Goal: Transaction & Acquisition: Book appointment/travel/reservation

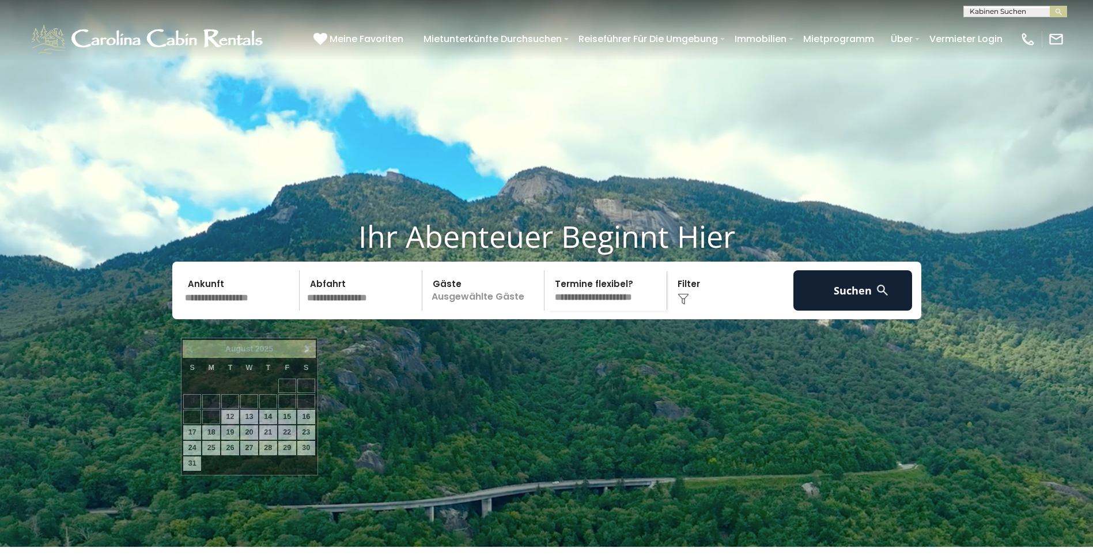
click at [233, 311] on input "text" at bounding box center [240, 290] width 119 height 40
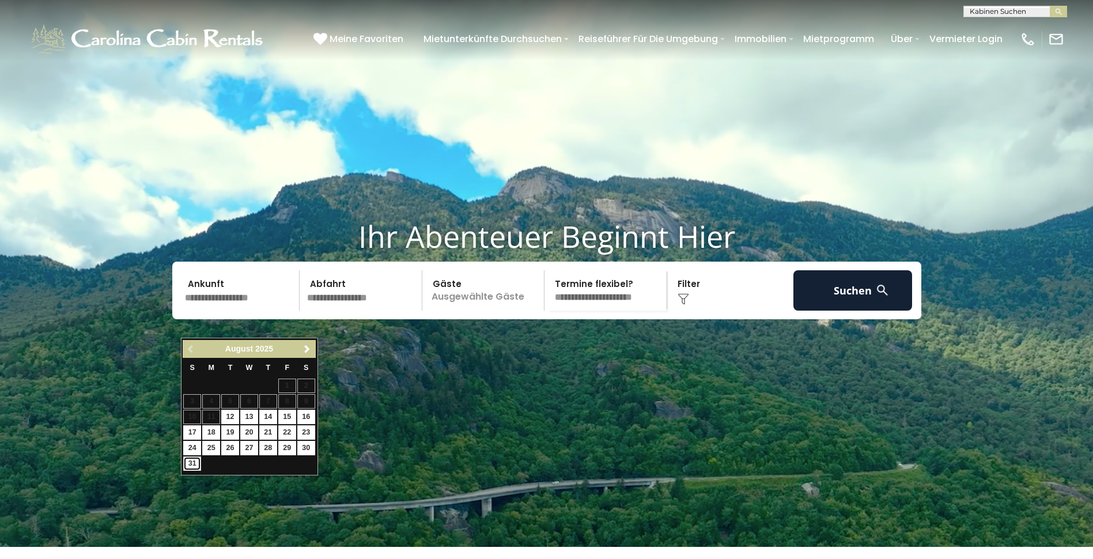
click at [191, 464] on link "31" at bounding box center [192, 463] width 18 height 14
type input "*******"
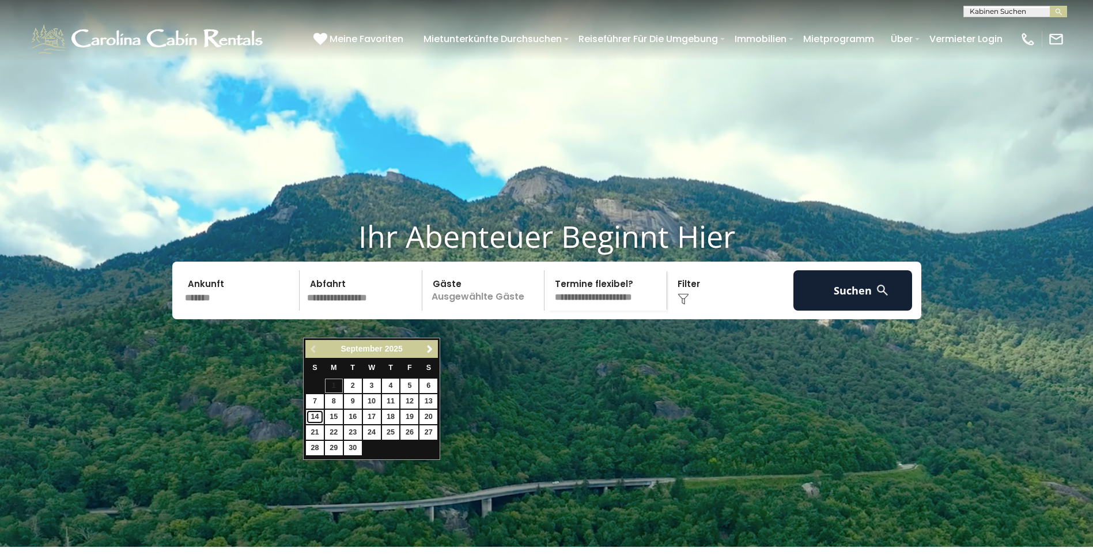
click at [312, 415] on link "14" at bounding box center [315, 417] width 18 height 14
type input "*******"
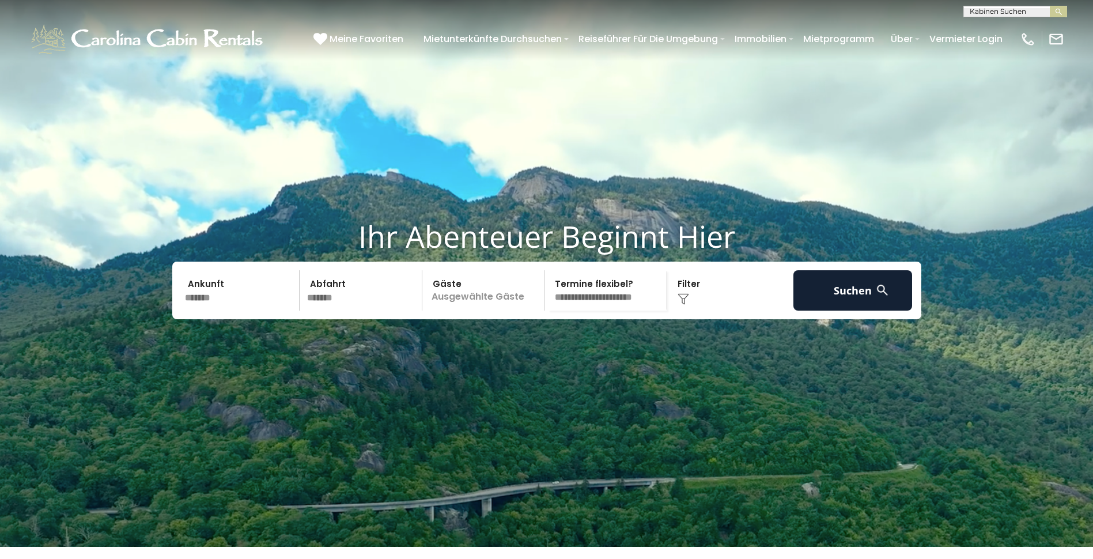
click at [474, 311] on p "Ausgewählte Gäste" at bounding box center [485, 290] width 119 height 40
click at [539, 343] on span "+" at bounding box center [540, 337] width 5 height 12
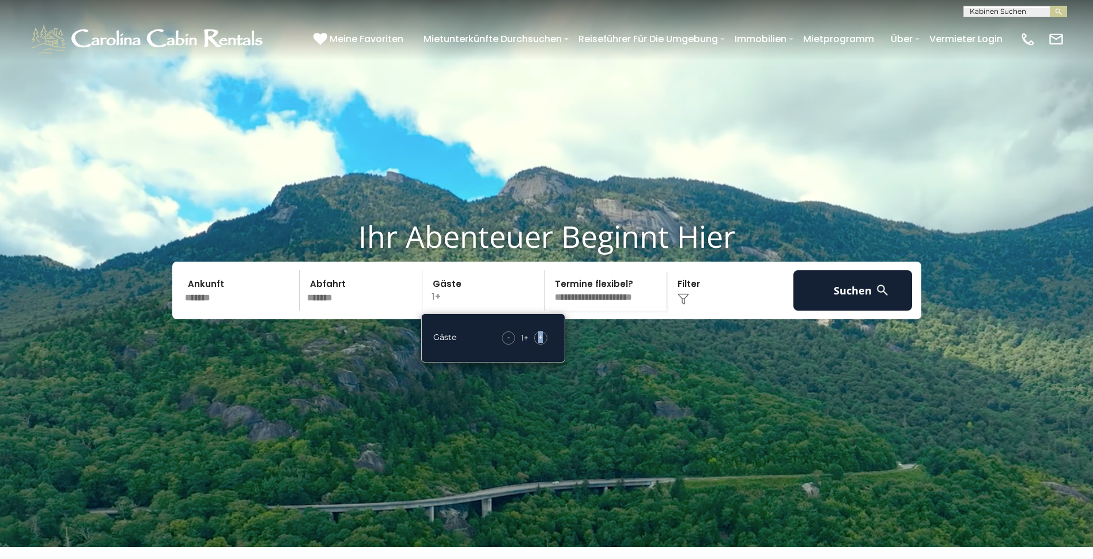
click at [539, 343] on span "+" at bounding box center [540, 337] width 5 height 12
drag, startPoint x: 539, startPoint y: 365, endPoint x: 592, endPoint y: 370, distance: 53.8
click at [592, 370] on video at bounding box center [546, 273] width 1093 height 547
click at [879, 297] on img at bounding box center [882, 290] width 14 height 14
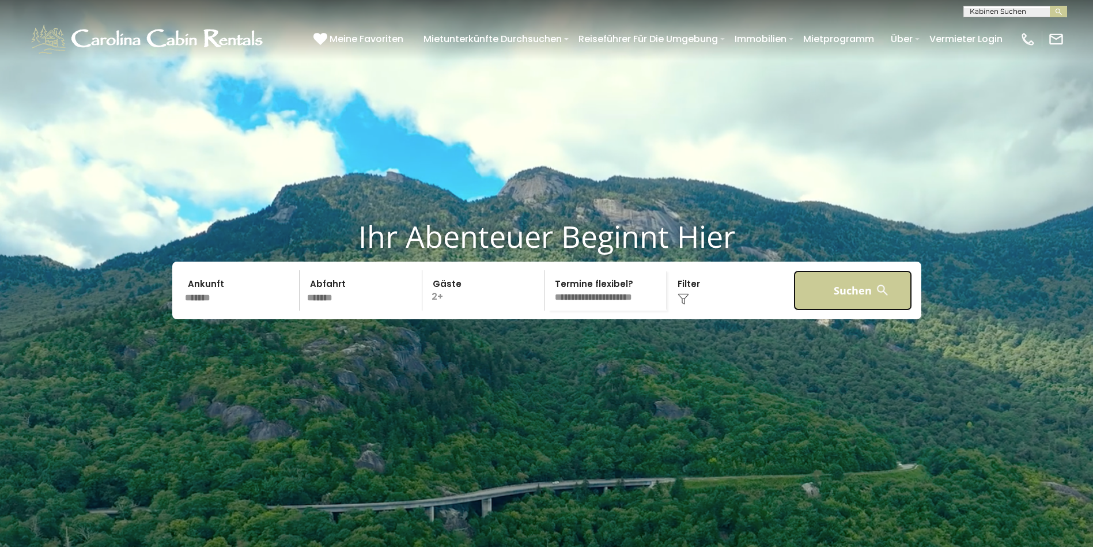
click at [846, 311] on button "Suchen" at bounding box center [852, 290] width 119 height 40
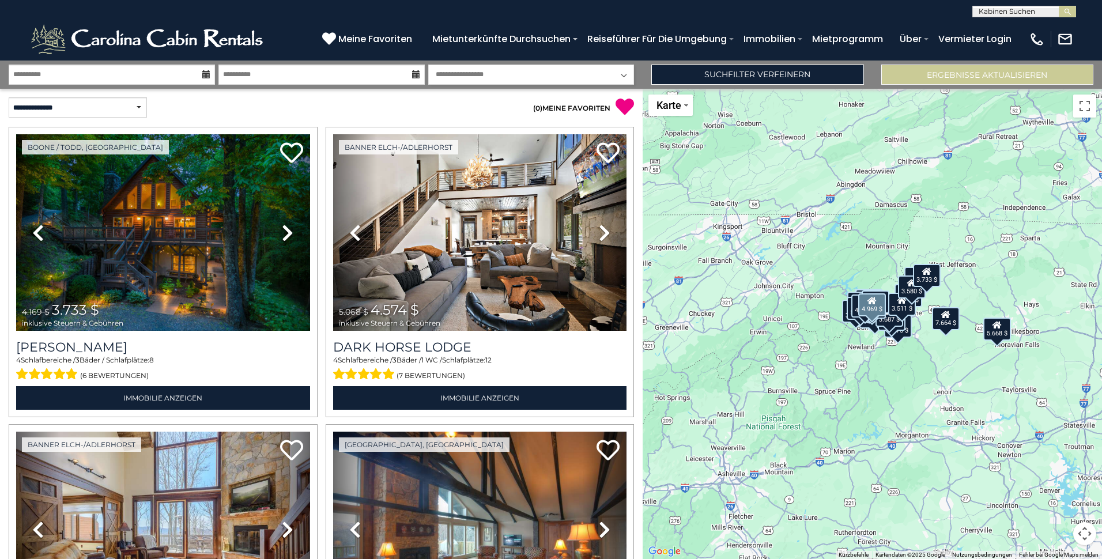
click at [768, 328] on div "3.733 $ 4.574 $ 6.830 $ 4.969 $ 5.428 $ 7.664 $ 2.816 $ 1.984 $ 8.482 $ 5.517 $…" at bounding box center [871, 324] width 459 height 470
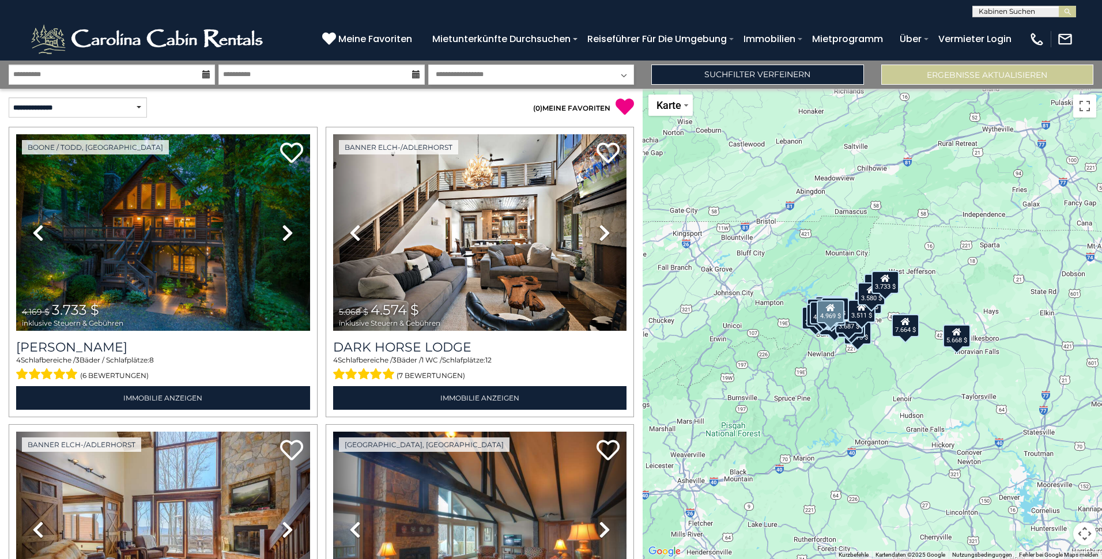
drag, startPoint x: 860, startPoint y: 336, endPoint x: 834, endPoint y: 325, distance: 28.4
click at [834, 331] on div "3.733 $ 4.574 $ 6.830 $ 4.969 $ 5.428 $ 7.664 $ 2.816 $ 1.984 $ 8.482 $ 5.517 $…" at bounding box center [1061, 331] width 459 height 0
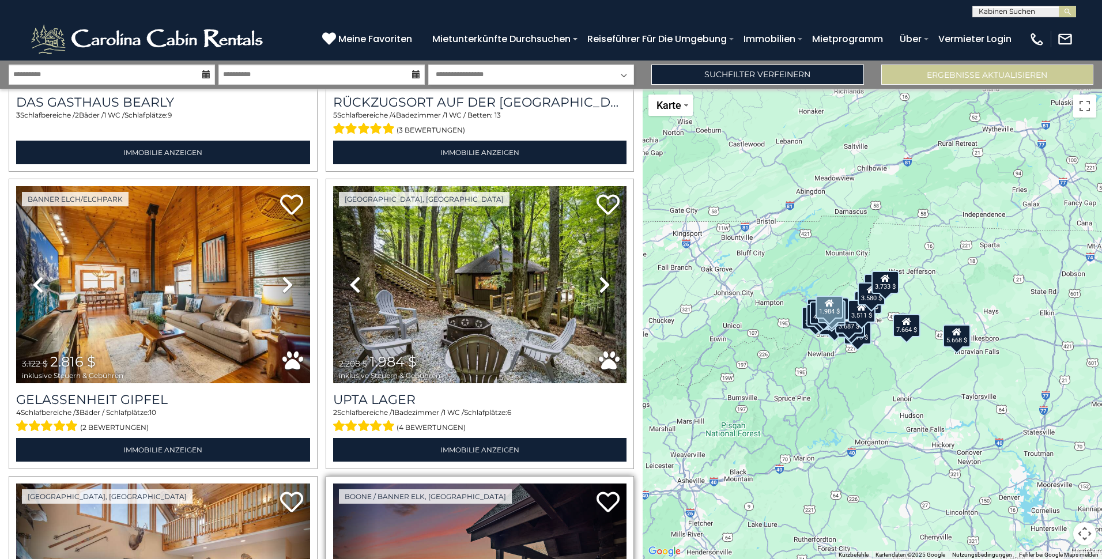
scroll to position [864, 0]
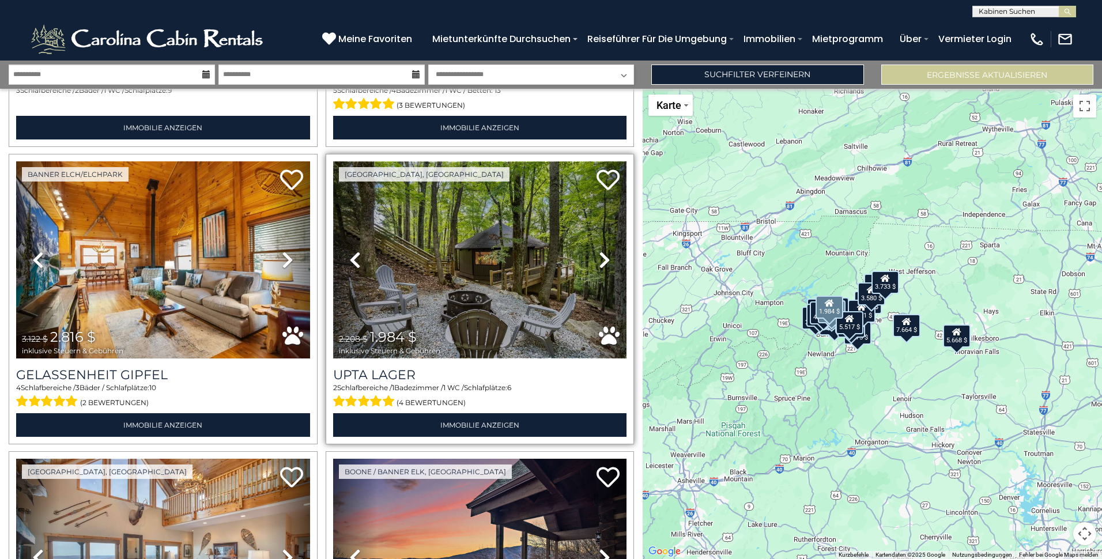
click at [492, 310] on img at bounding box center [480, 259] width 294 height 196
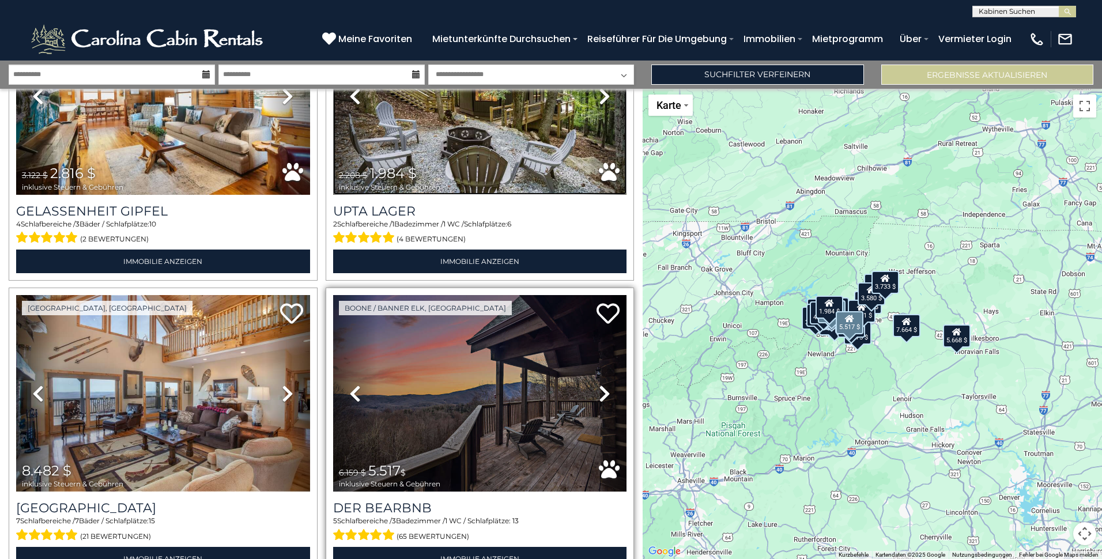
scroll to position [1037, 0]
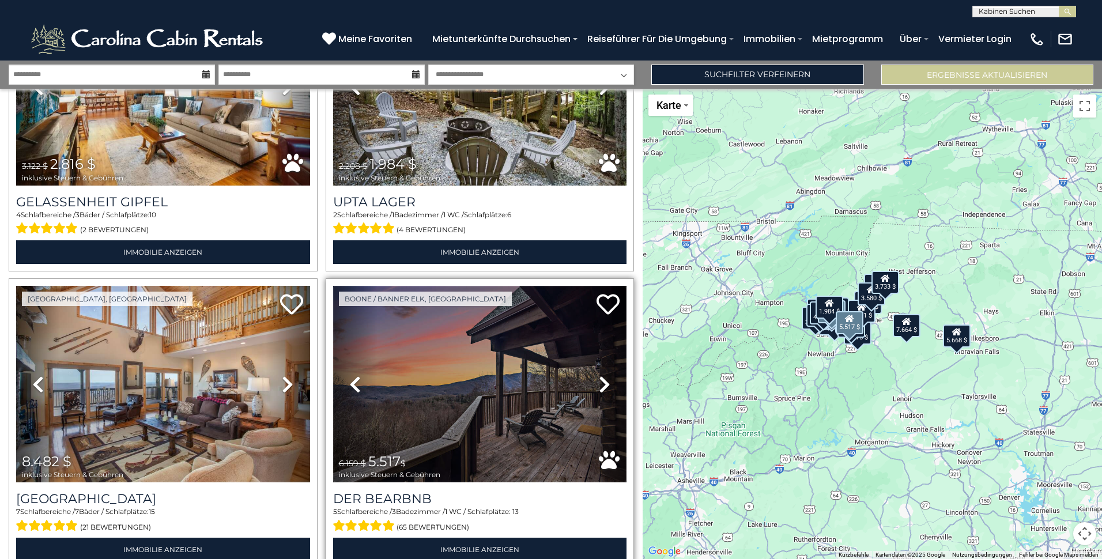
click at [523, 413] on img at bounding box center [480, 384] width 294 height 196
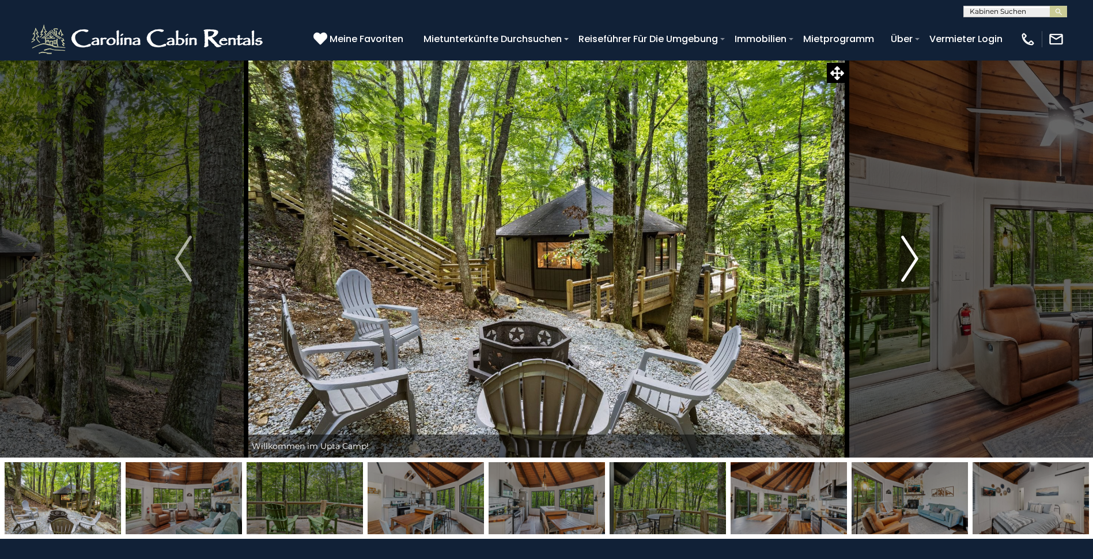
click at [915, 260] on img "Nächster" at bounding box center [909, 259] width 17 height 46
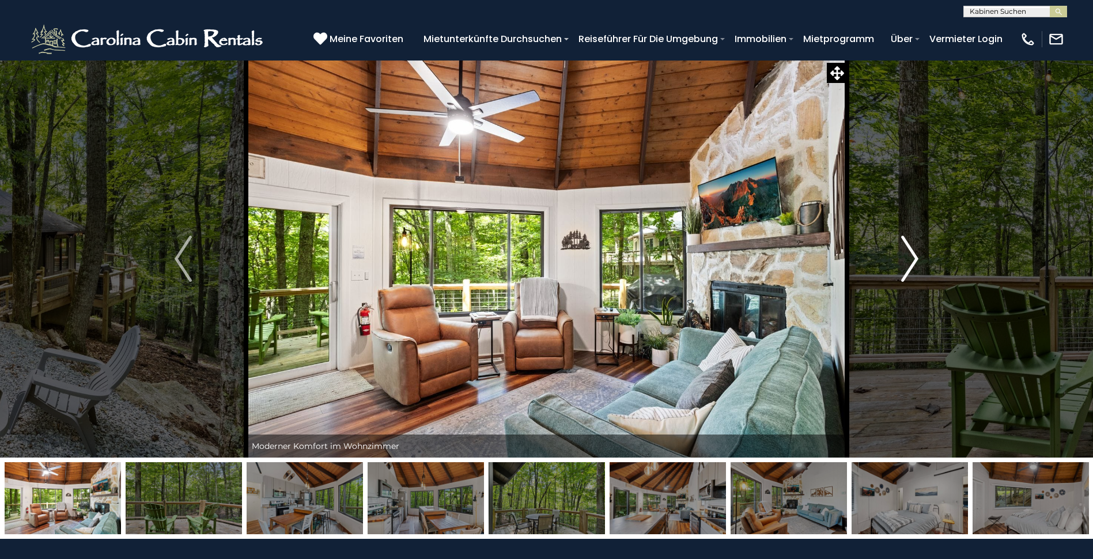
click at [911, 256] on img "Nächster" at bounding box center [909, 259] width 17 height 46
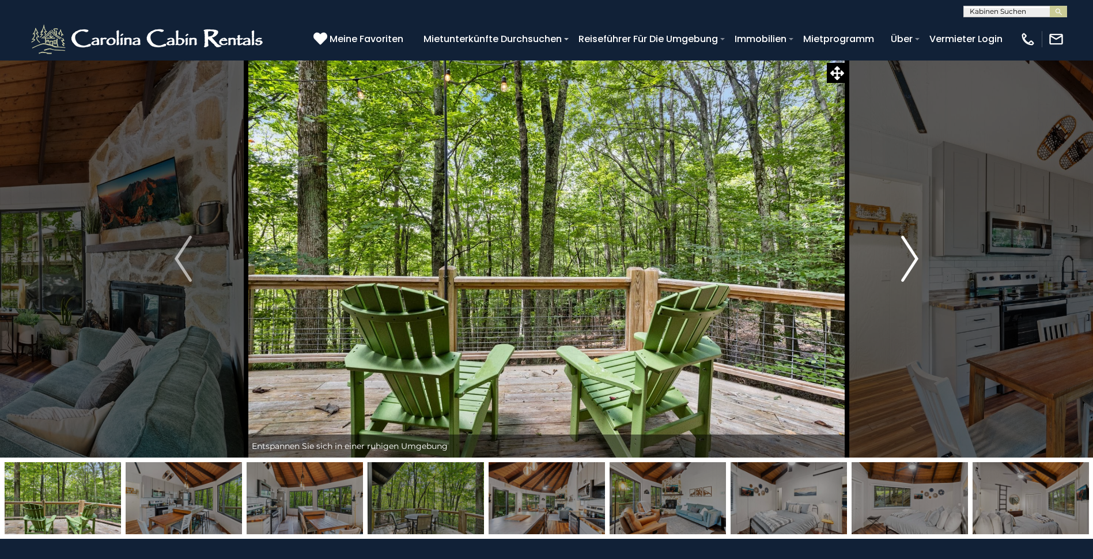
click at [911, 256] on img "Nächster" at bounding box center [909, 259] width 17 height 46
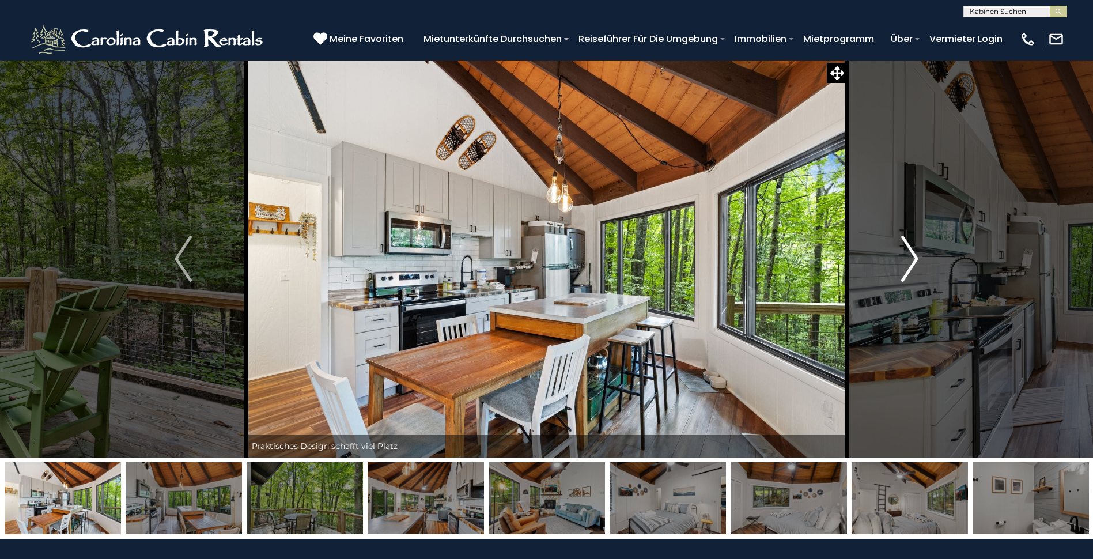
click at [911, 256] on img "Nächster" at bounding box center [909, 259] width 17 height 46
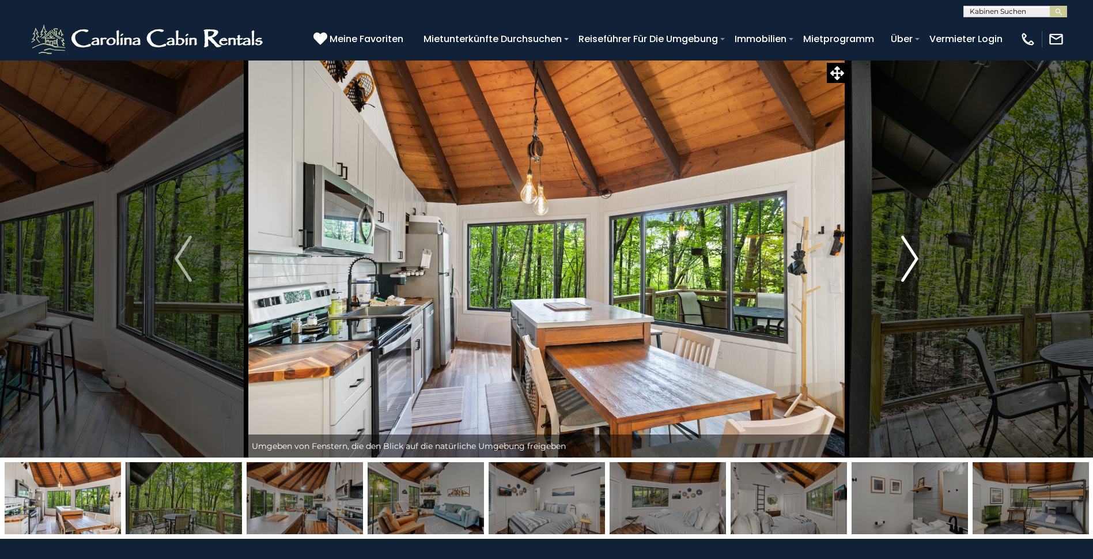
click at [911, 256] on img "Nächster" at bounding box center [909, 259] width 17 height 46
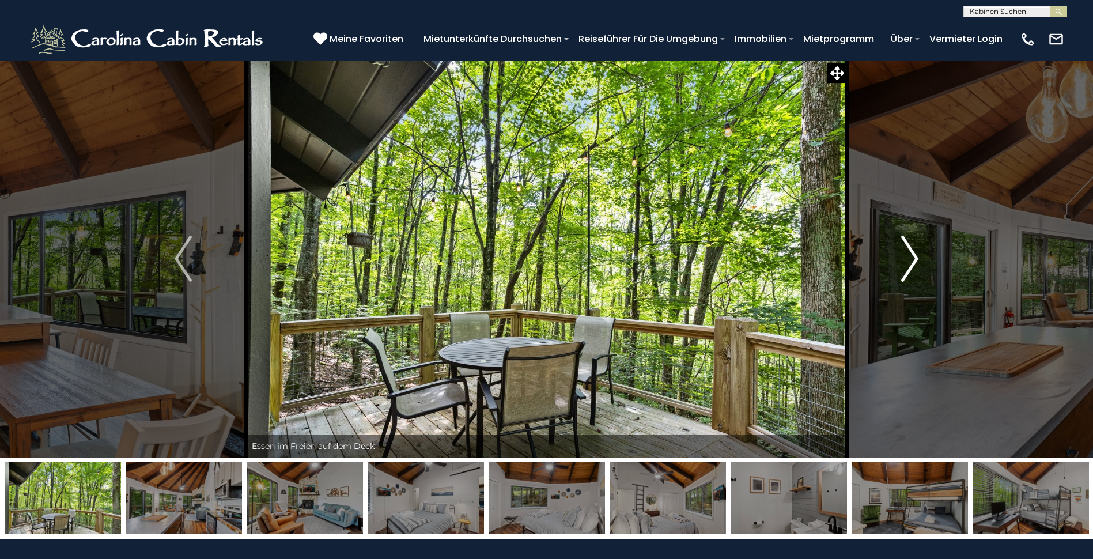
click at [911, 256] on img "Nächster" at bounding box center [909, 259] width 17 height 46
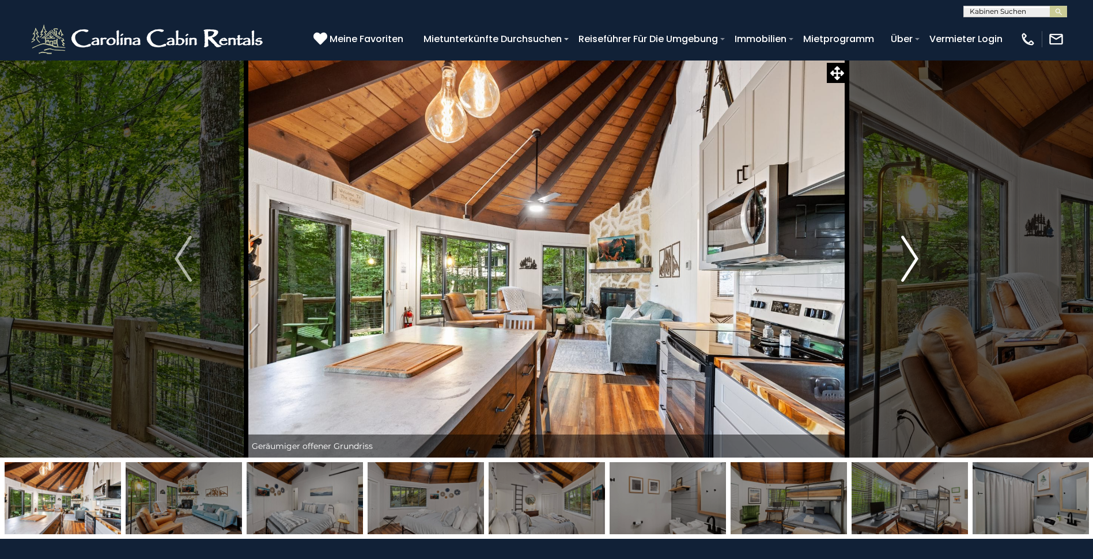
click at [911, 256] on img "Nächster" at bounding box center [909, 259] width 17 height 46
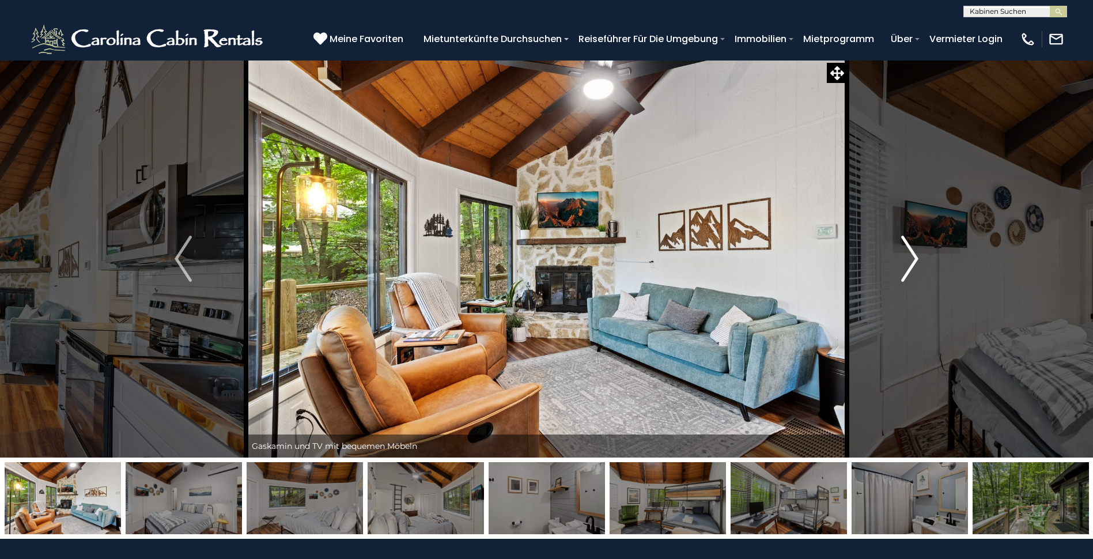
click at [911, 256] on img "Nächster" at bounding box center [909, 259] width 17 height 46
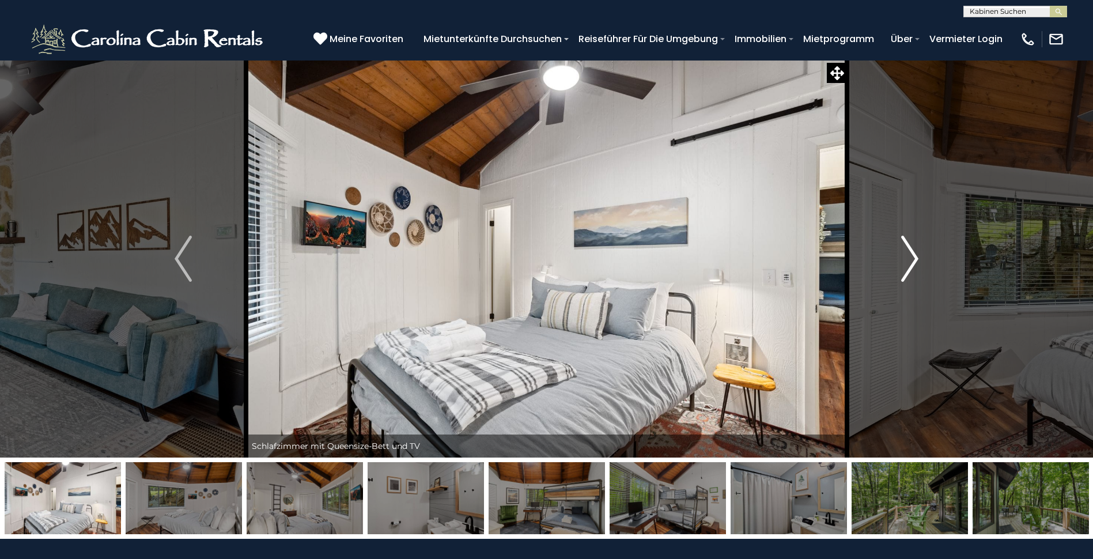
click at [911, 256] on img "Nächster" at bounding box center [909, 259] width 17 height 46
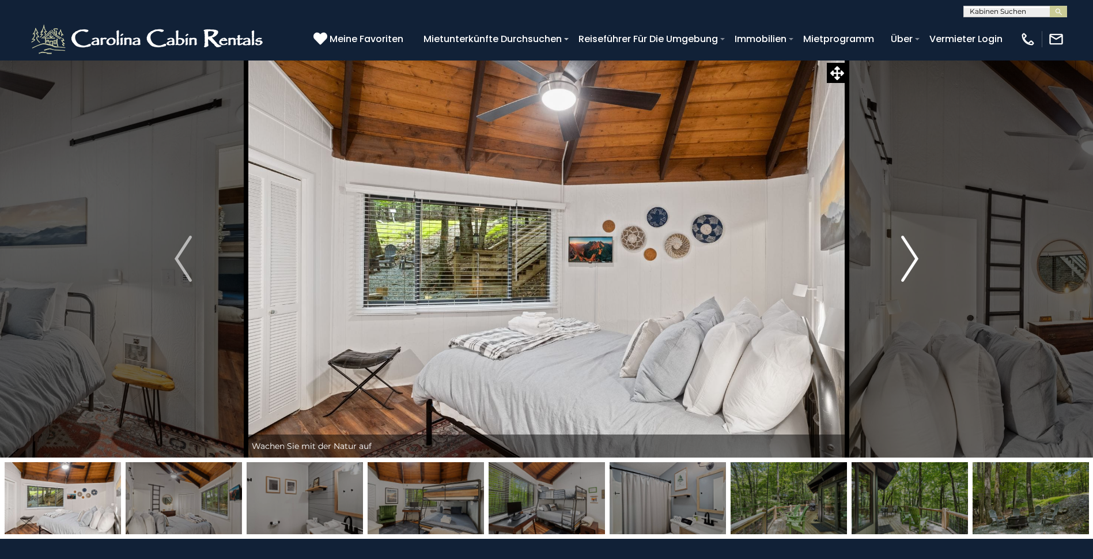
click at [911, 256] on img "Nächster" at bounding box center [909, 259] width 17 height 46
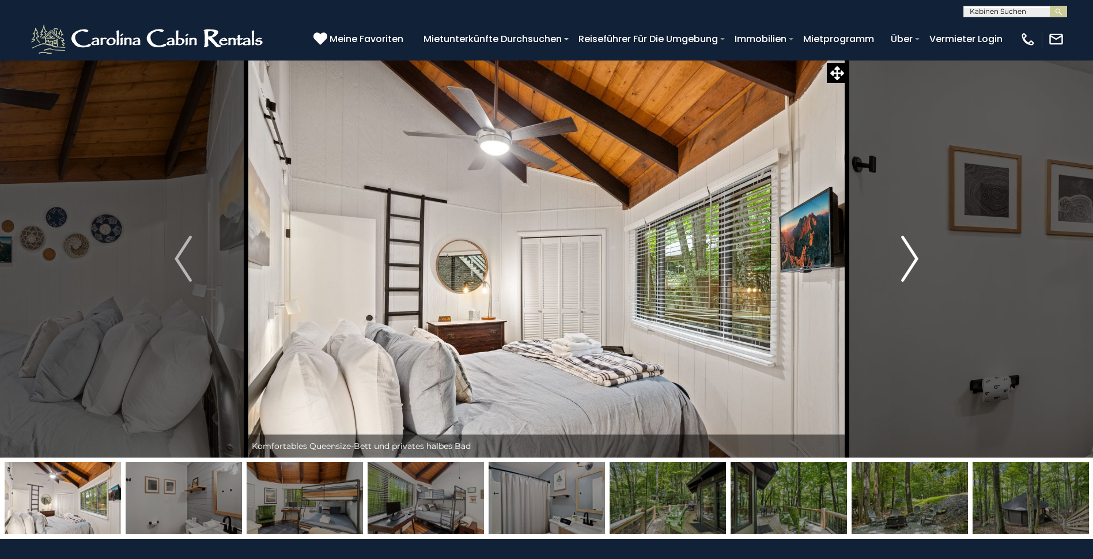
click at [911, 256] on img "Nächster" at bounding box center [909, 259] width 17 height 46
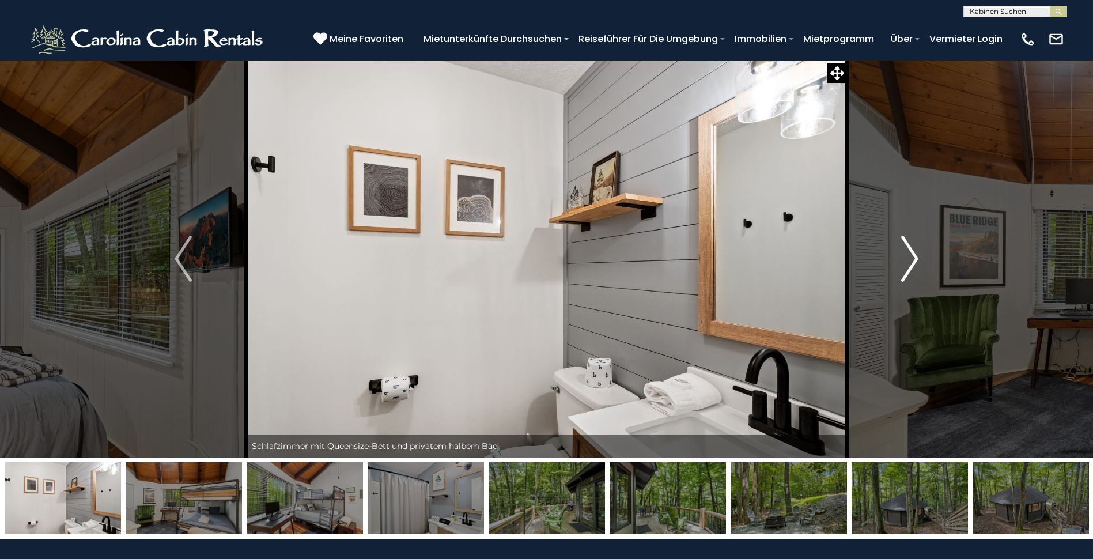
click at [911, 256] on img "Nächster" at bounding box center [909, 259] width 17 height 46
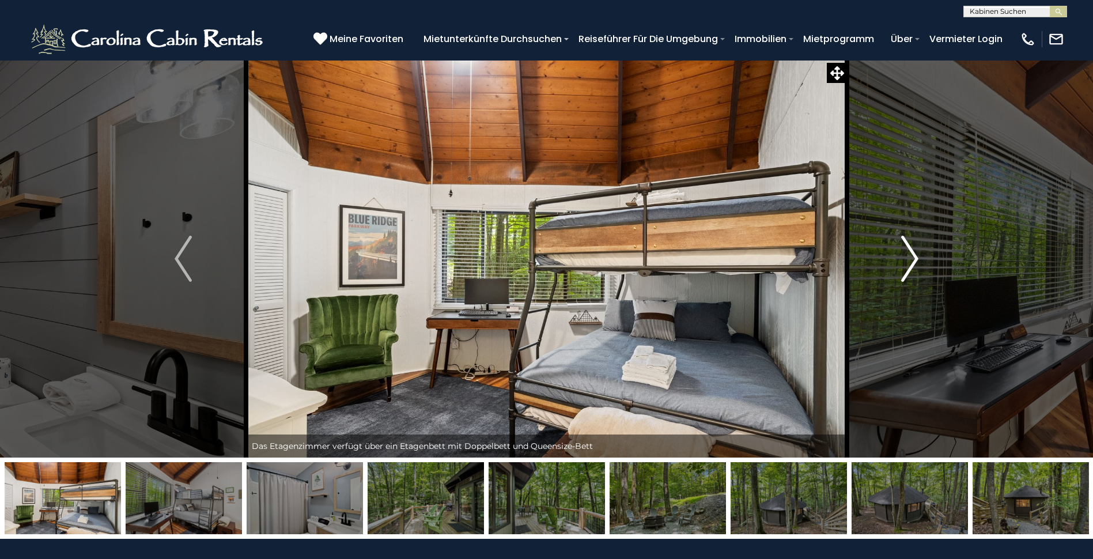
click at [911, 256] on img "Nächster" at bounding box center [909, 259] width 17 height 46
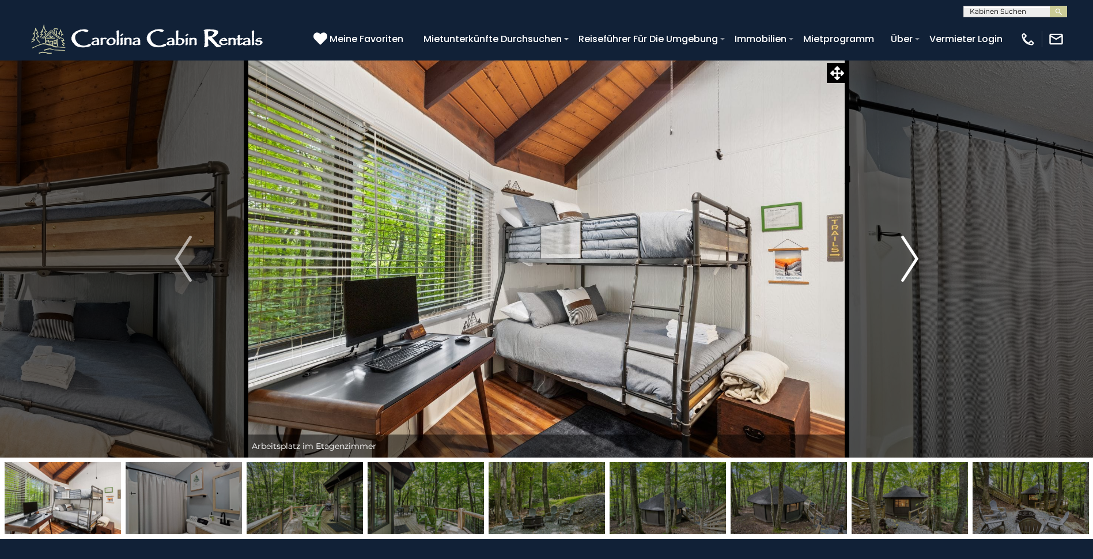
click at [910, 268] on img "Nächster" at bounding box center [909, 259] width 17 height 46
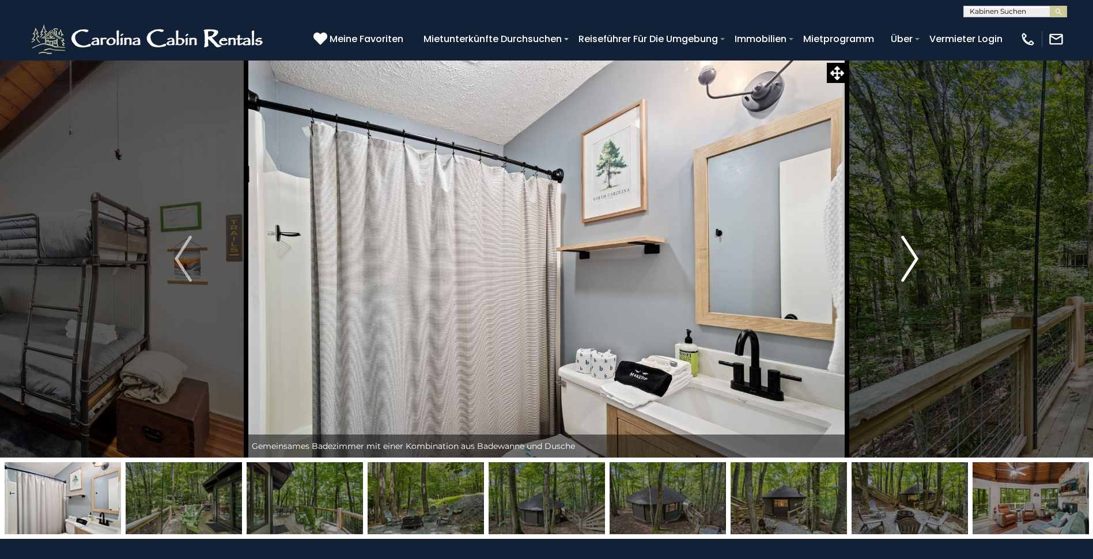
click at [916, 248] on img "Nächster" at bounding box center [909, 259] width 17 height 46
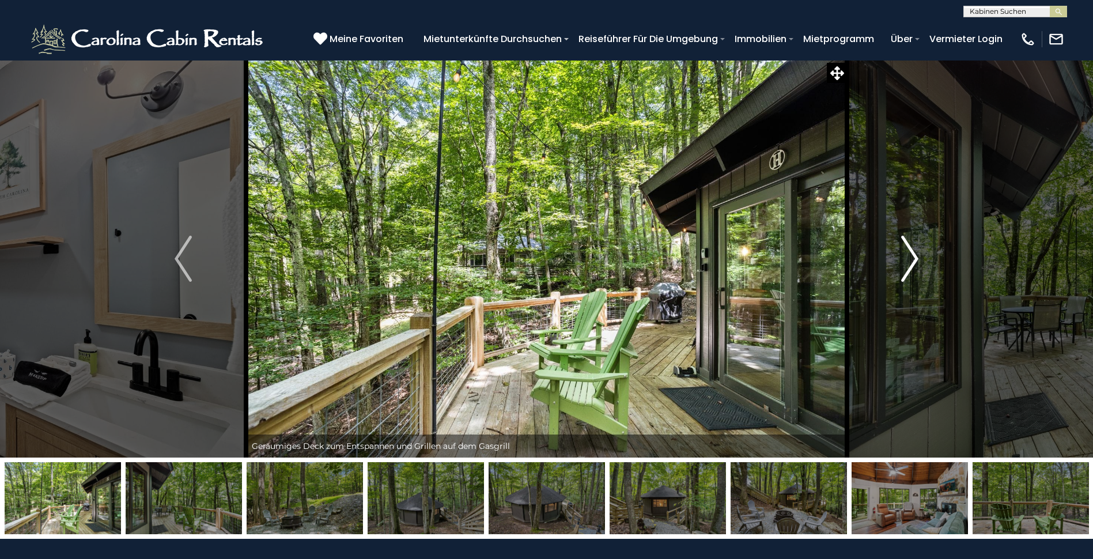
click at [917, 248] on img "Nächster" at bounding box center [909, 259] width 17 height 46
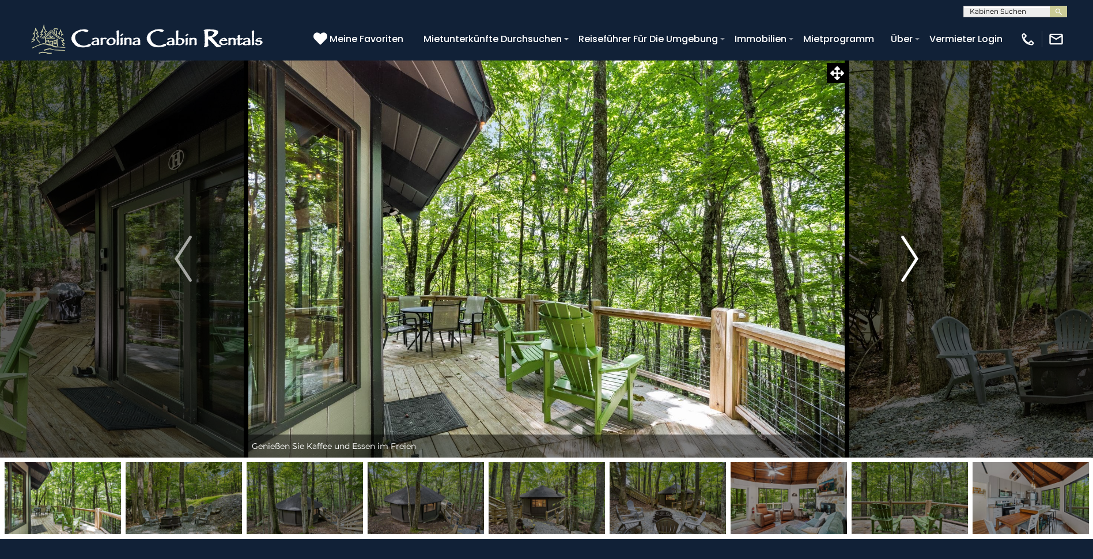
click at [917, 248] on img "Nächster" at bounding box center [909, 259] width 17 height 46
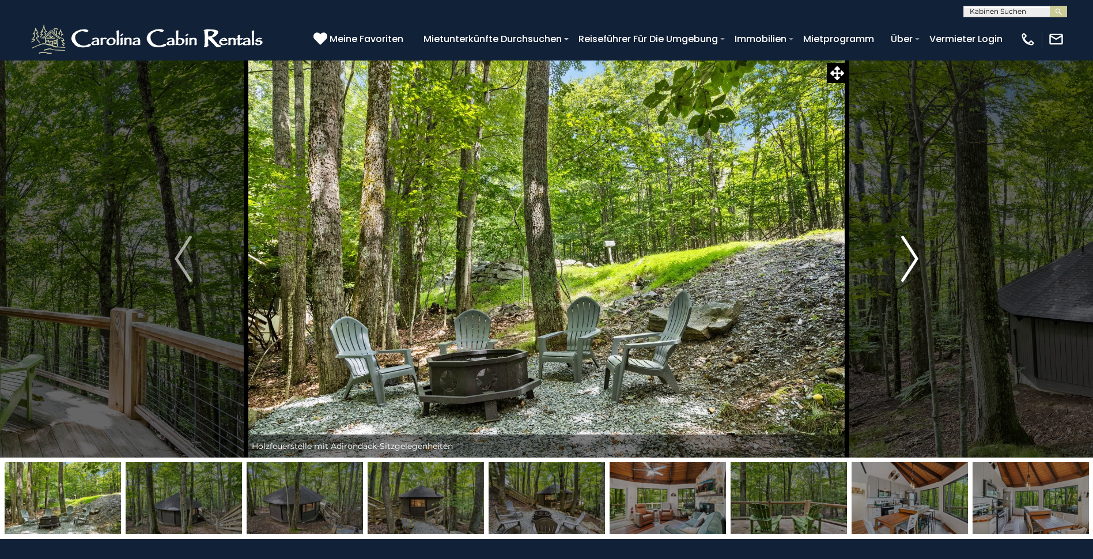
click at [917, 248] on img "Nächster" at bounding box center [909, 259] width 17 height 46
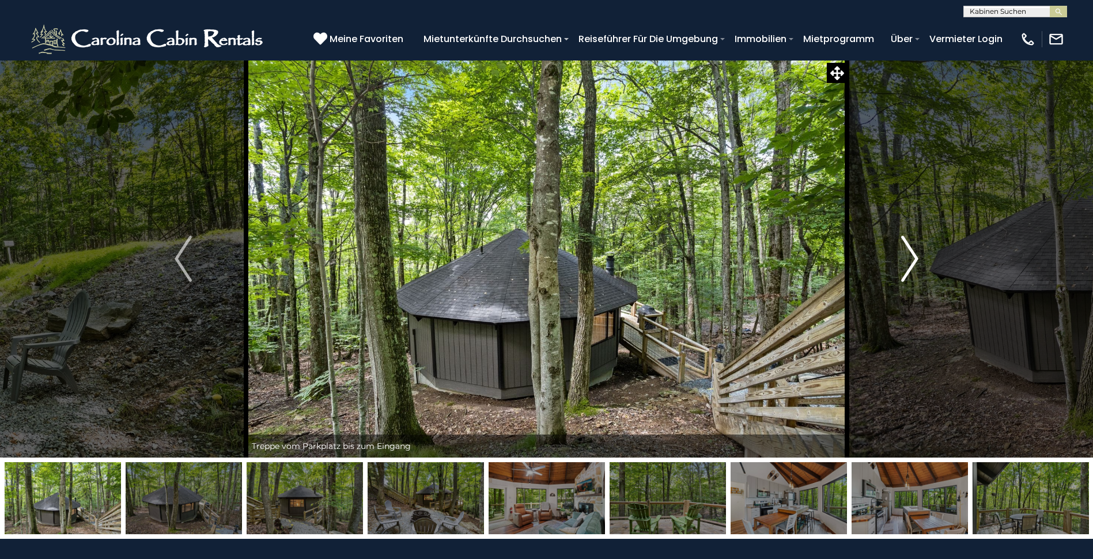
click at [917, 248] on img "Nächster" at bounding box center [909, 259] width 17 height 46
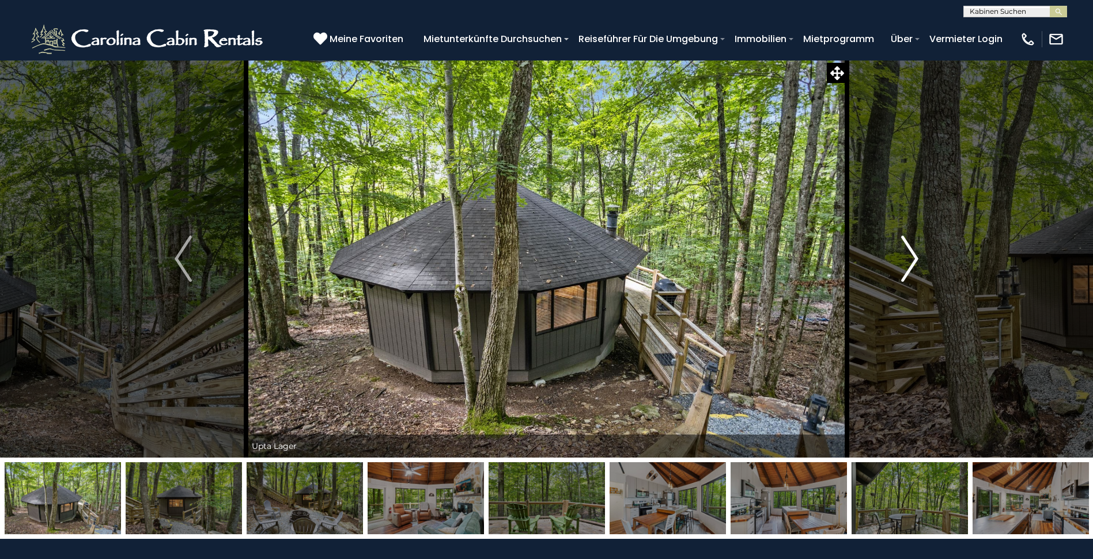
click at [917, 249] on img "Nächster" at bounding box center [909, 259] width 17 height 46
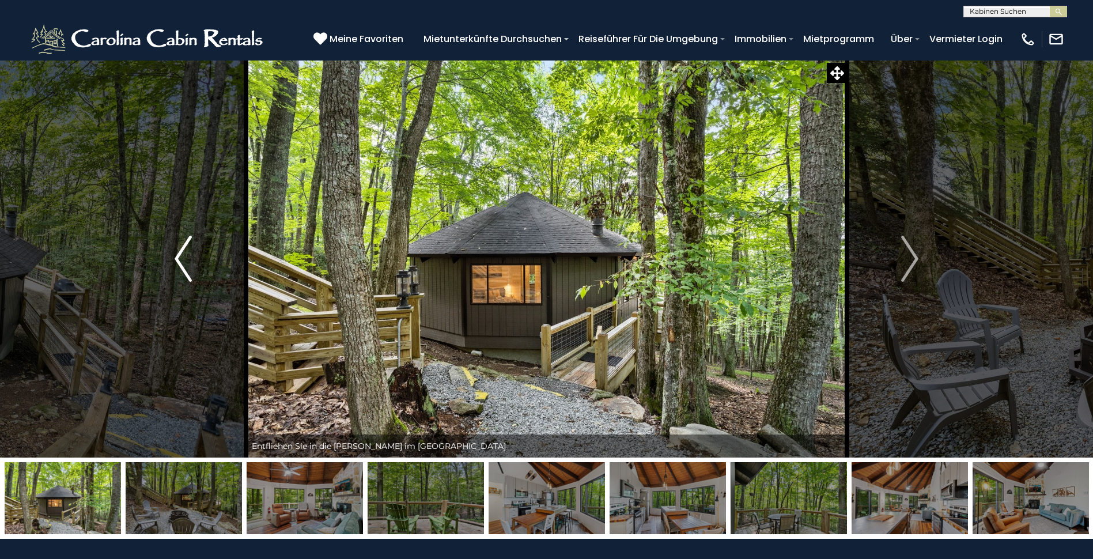
click at [177, 269] on img "Vorhergehend" at bounding box center [183, 259] width 17 height 46
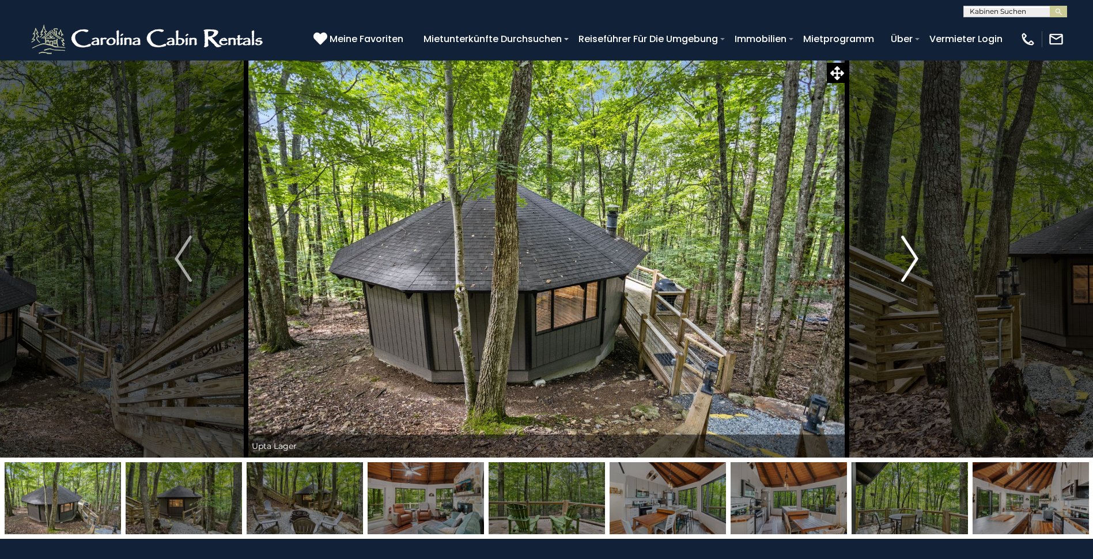
click at [917, 244] on img "Nächster" at bounding box center [909, 259] width 17 height 46
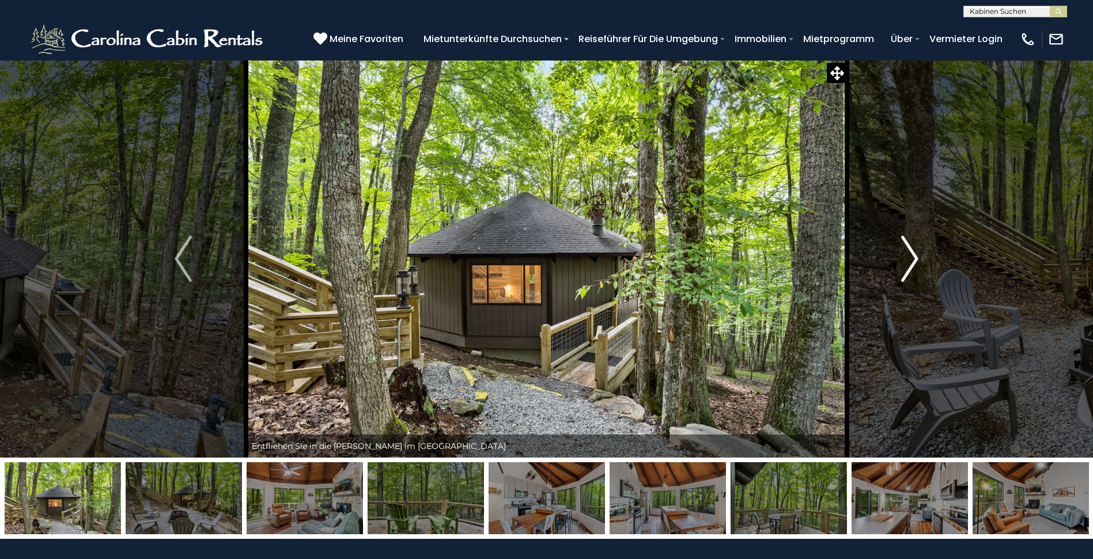
click at [917, 244] on img "Nächster" at bounding box center [909, 259] width 17 height 46
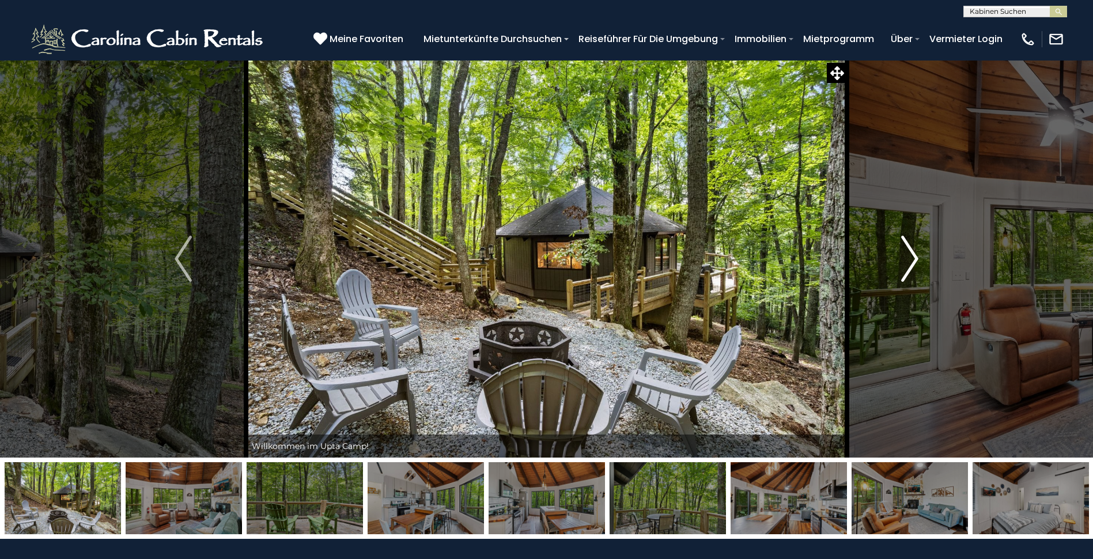
click at [917, 244] on img "Nächster" at bounding box center [909, 259] width 17 height 46
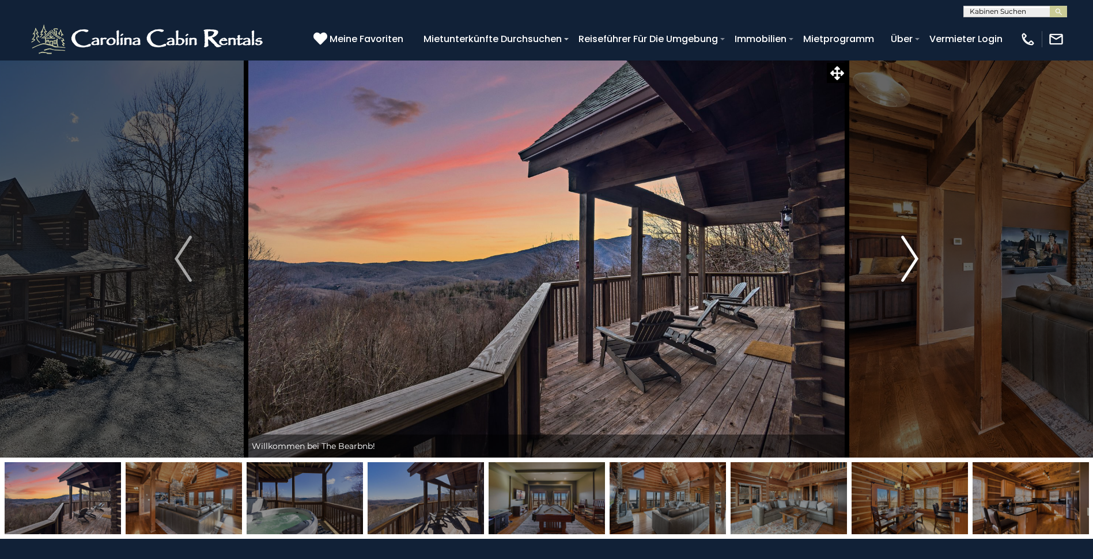
click at [916, 260] on img "Nächster" at bounding box center [909, 259] width 17 height 46
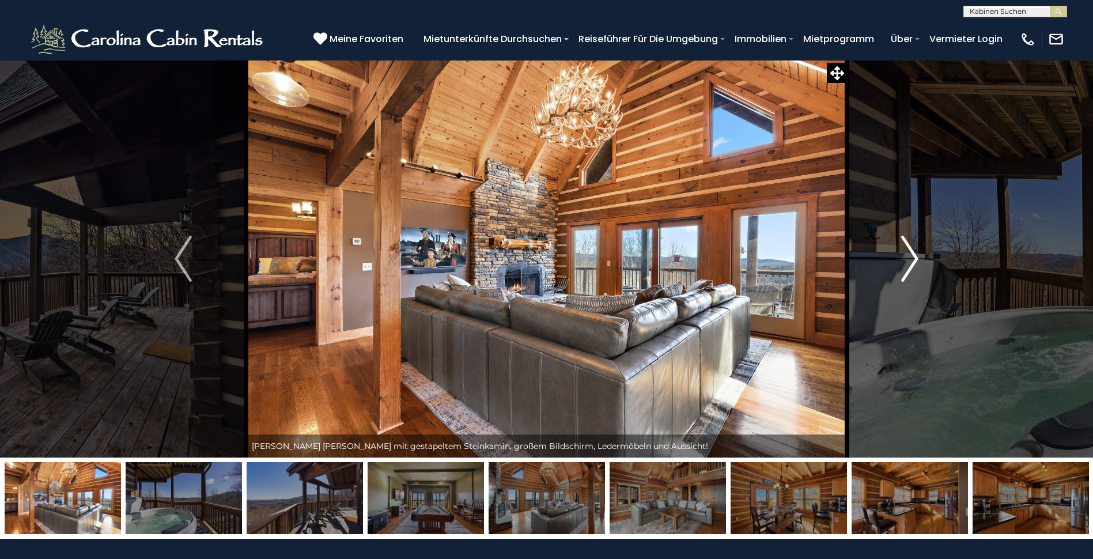
click at [916, 260] on img "Nächster" at bounding box center [909, 259] width 17 height 46
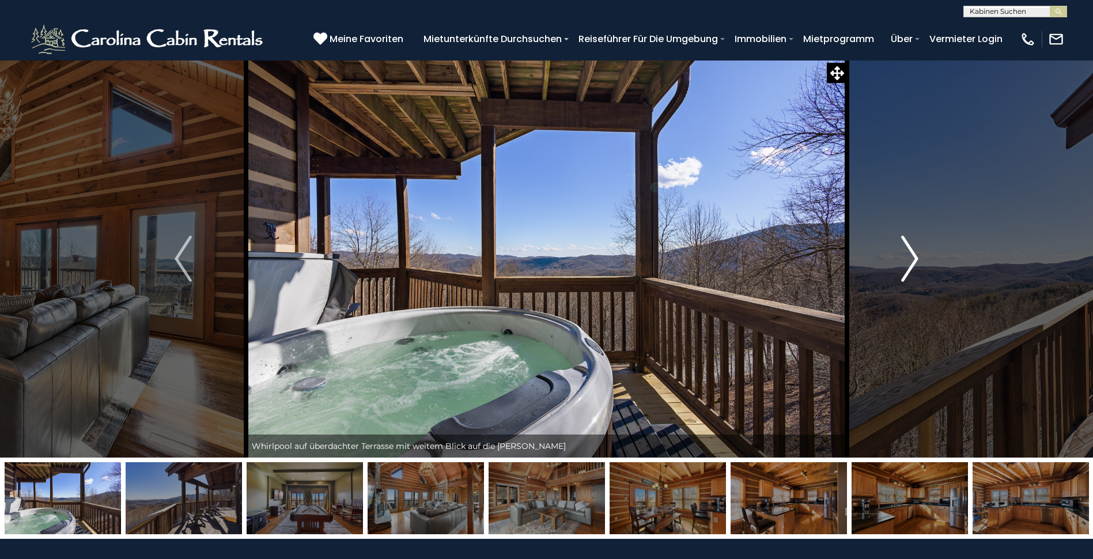
click at [916, 260] on img "Nächster" at bounding box center [909, 259] width 17 height 46
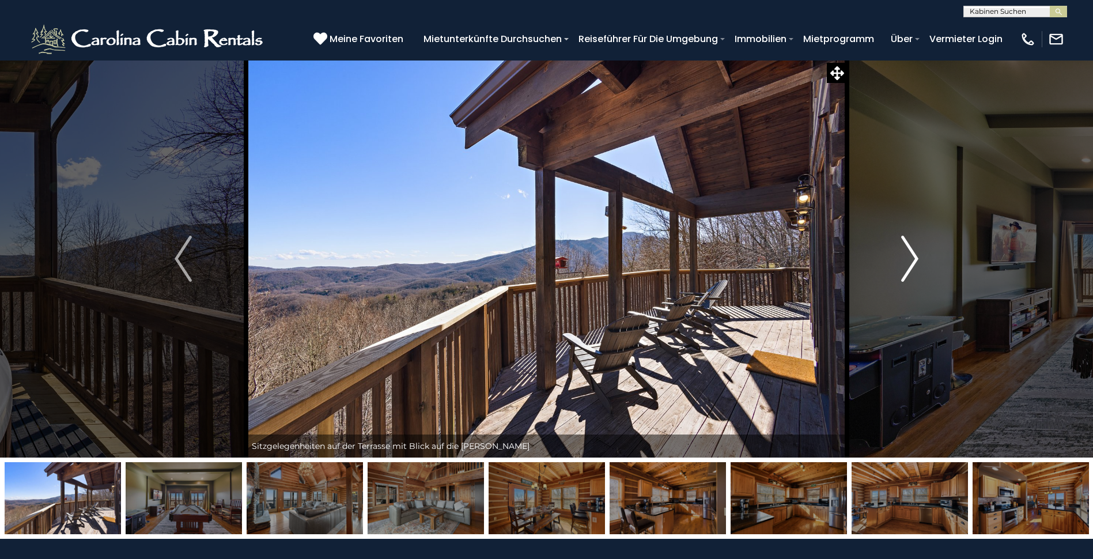
click at [916, 260] on img "Nächster" at bounding box center [909, 259] width 17 height 46
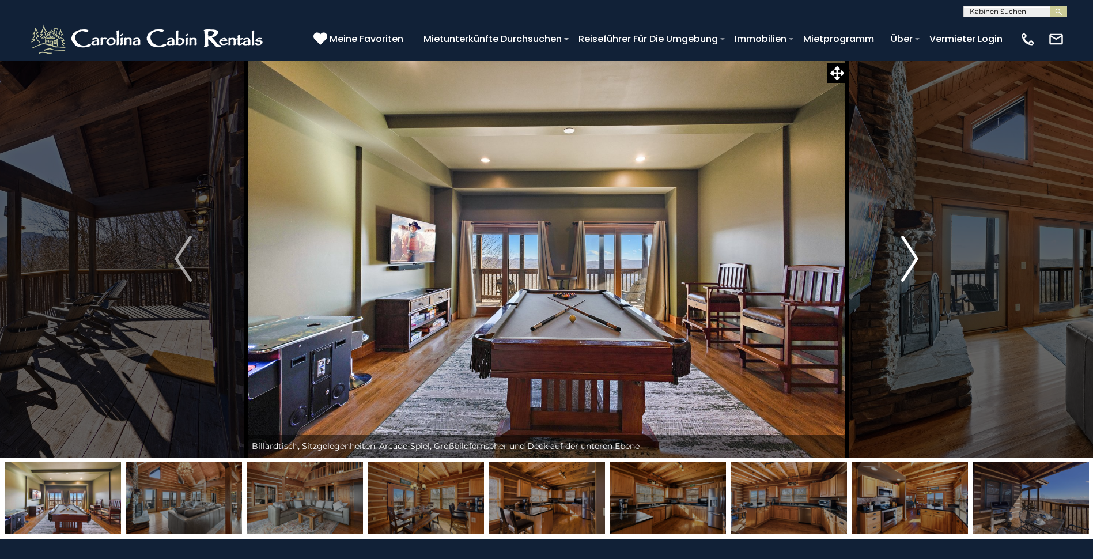
click at [915, 260] on img "Nächster" at bounding box center [909, 259] width 17 height 46
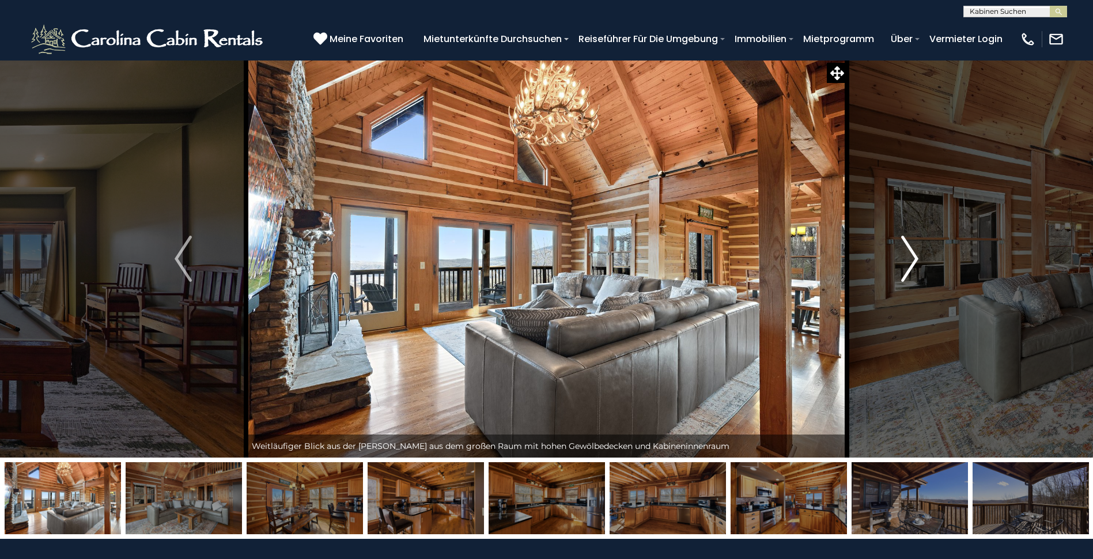
click at [915, 260] on img "Nächster" at bounding box center [909, 259] width 17 height 46
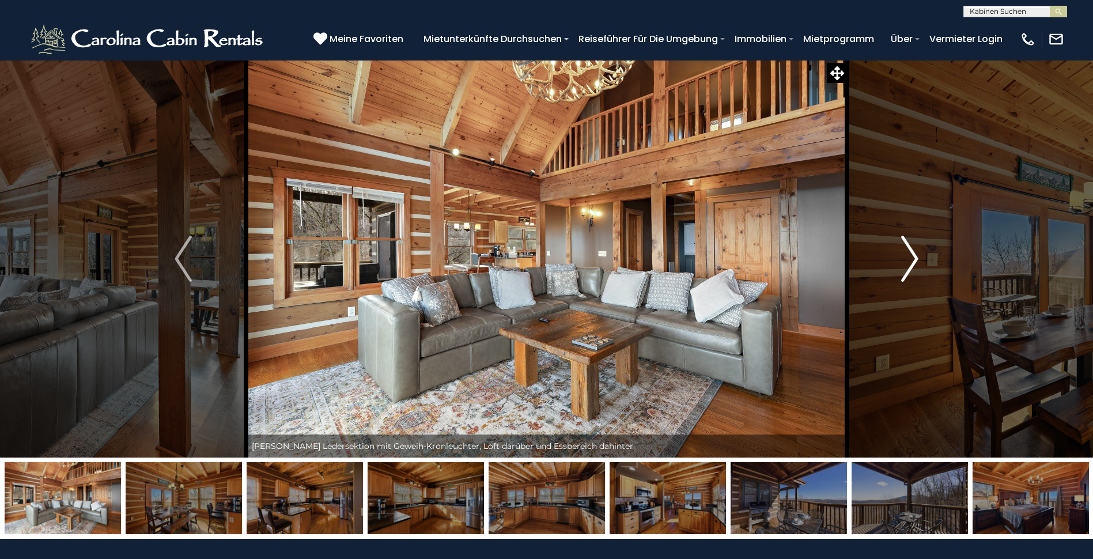
click at [915, 260] on img "Nächster" at bounding box center [909, 259] width 17 height 46
